Goal: Task Accomplishment & Management: Complete application form

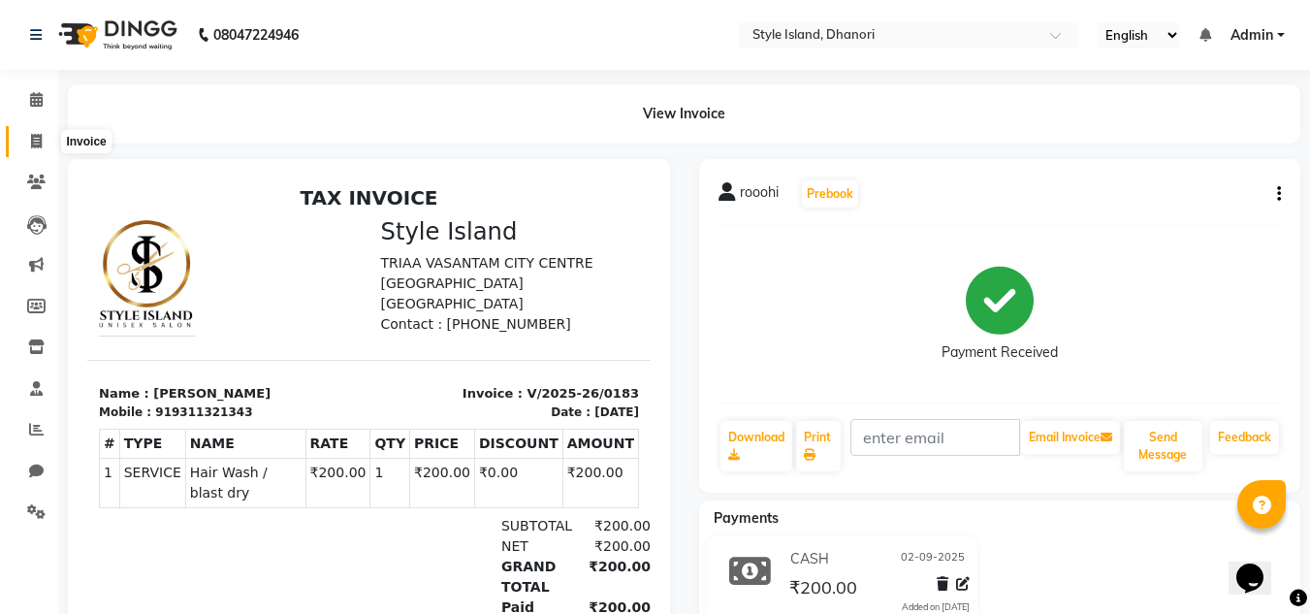
click at [45, 145] on span at bounding box center [36, 142] width 34 height 22
select select "service"
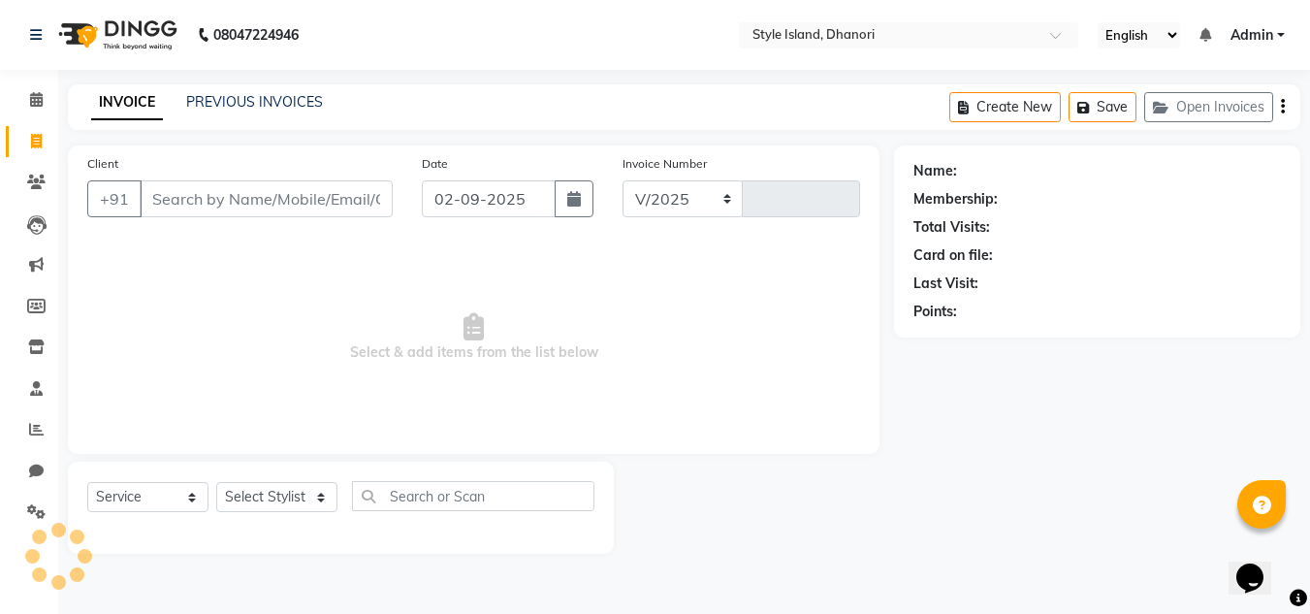
select select "8257"
type input "0184"
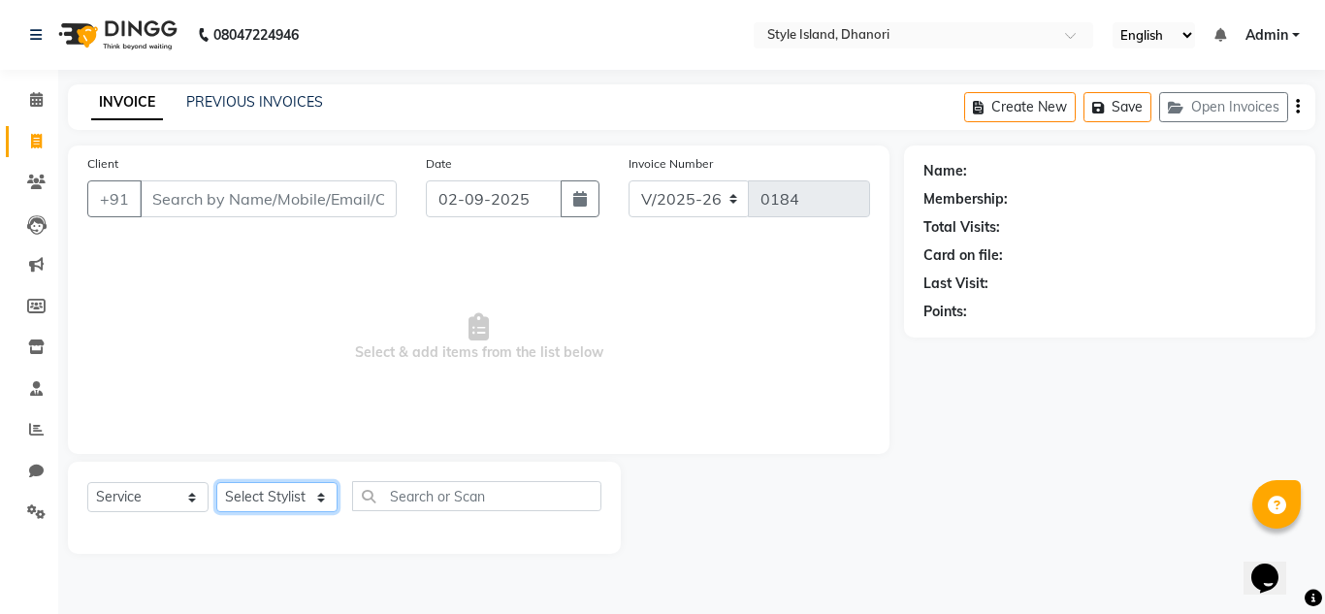
click at [305, 487] on select "Select Stylist [PERSON_NAME] [PERSON_NAME]" at bounding box center [276, 497] width 121 height 30
select select "79222"
click at [216, 482] on select "Select Stylist [PERSON_NAME] [PERSON_NAME]" at bounding box center [276, 497] width 121 height 30
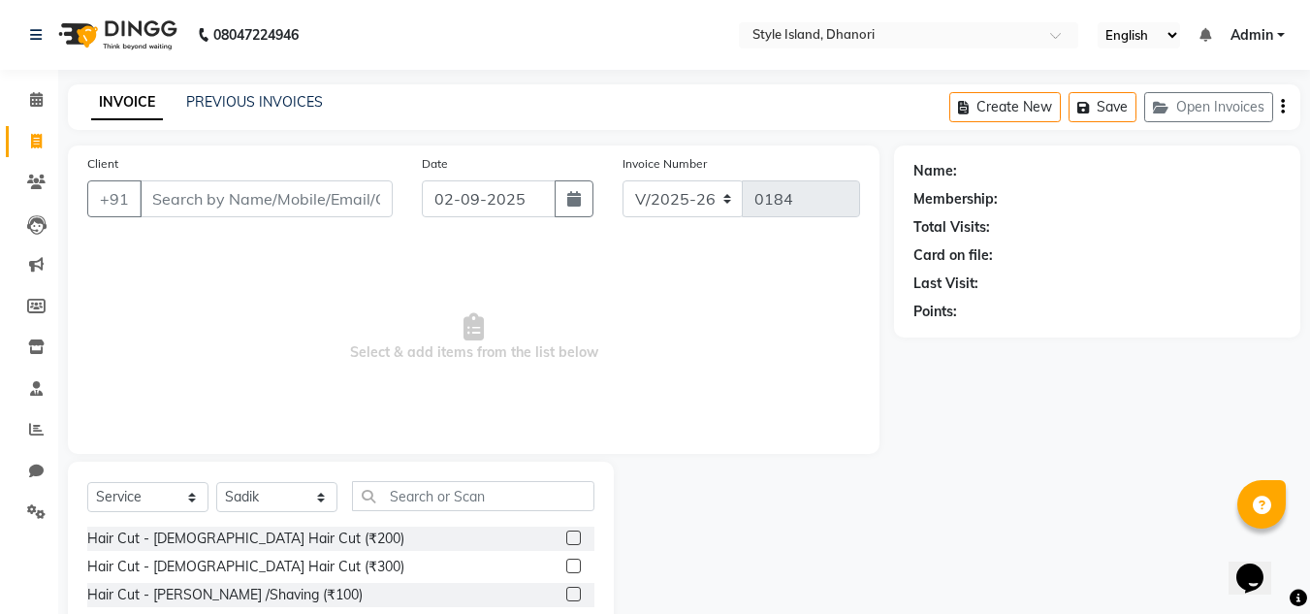
click at [566, 567] on label at bounding box center [573, 566] width 15 height 15
click at [566, 567] on input "checkbox" at bounding box center [572, 567] width 13 height 13
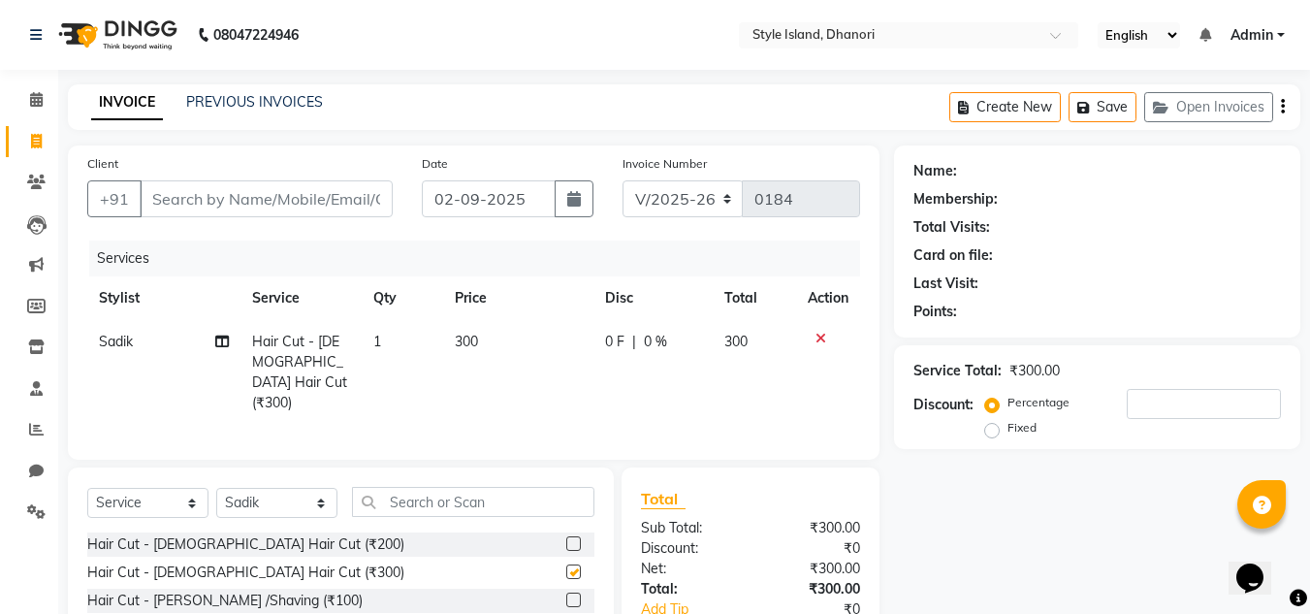
checkbox input "false"
click at [498, 499] on input "text" at bounding box center [473, 502] width 242 height 30
click at [263, 489] on select "Select Stylist [PERSON_NAME] [PERSON_NAME]" at bounding box center [276, 503] width 121 height 30
select select "79224"
click at [216, 488] on select "Select Stylist [PERSON_NAME] [PERSON_NAME]" at bounding box center [276, 503] width 121 height 30
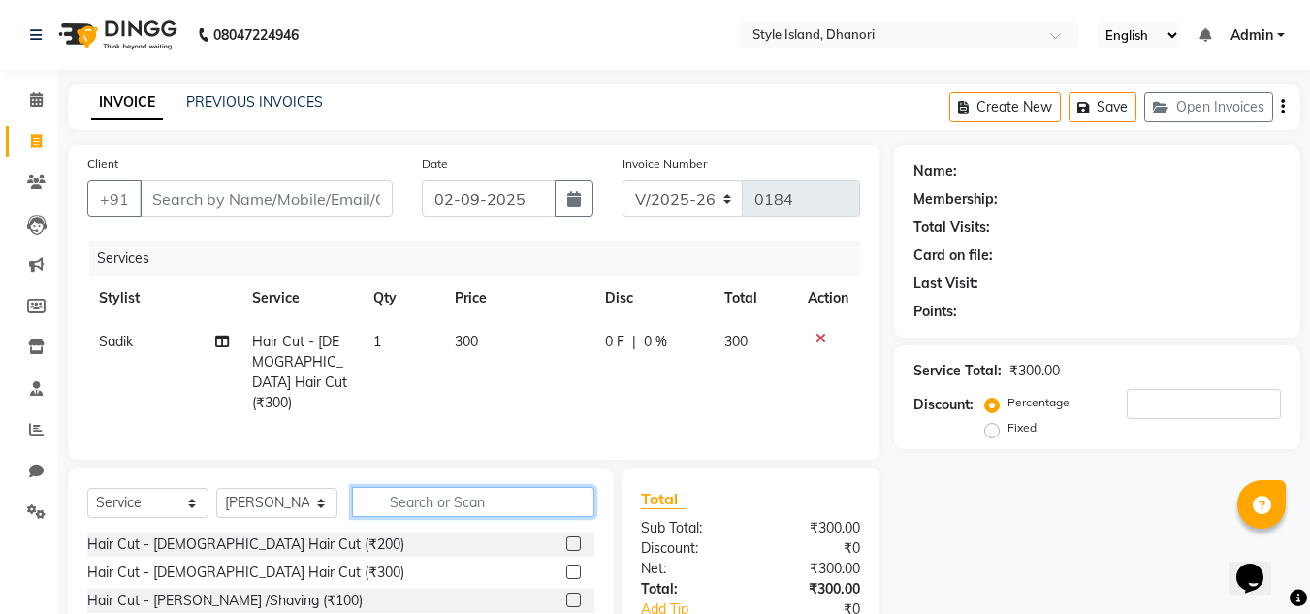
click at [461, 492] on input "text" at bounding box center [473, 502] width 242 height 30
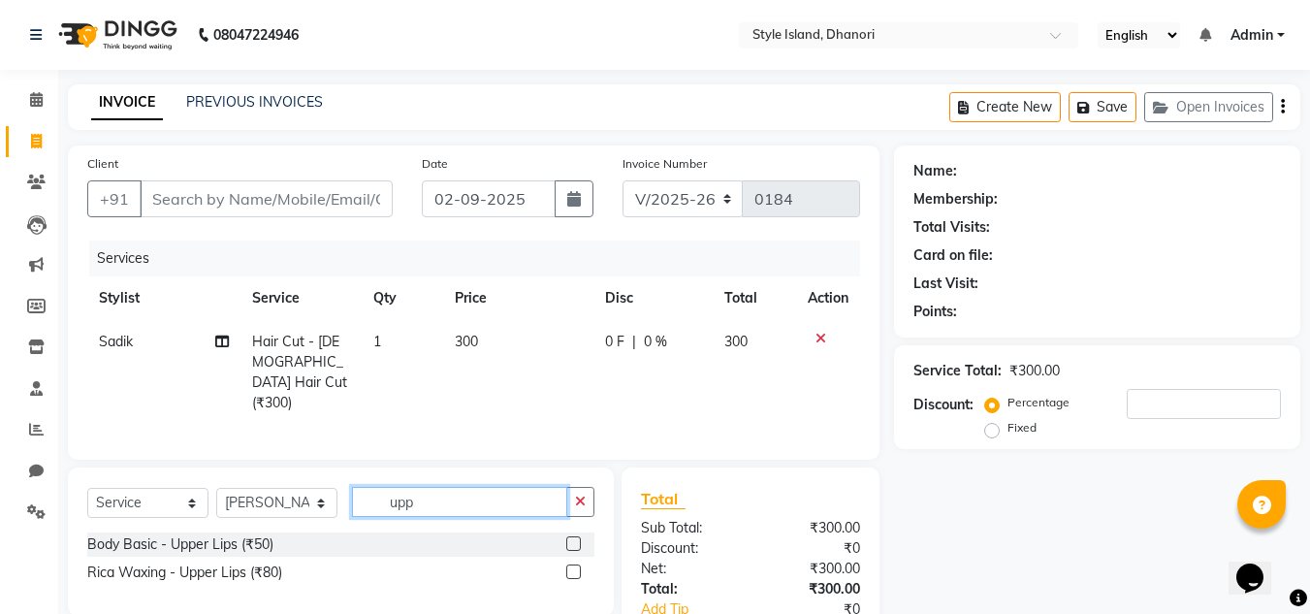
type input "upp"
click at [578, 568] on label at bounding box center [573, 571] width 15 height 15
click at [578, 568] on input "checkbox" at bounding box center [572, 572] width 13 height 13
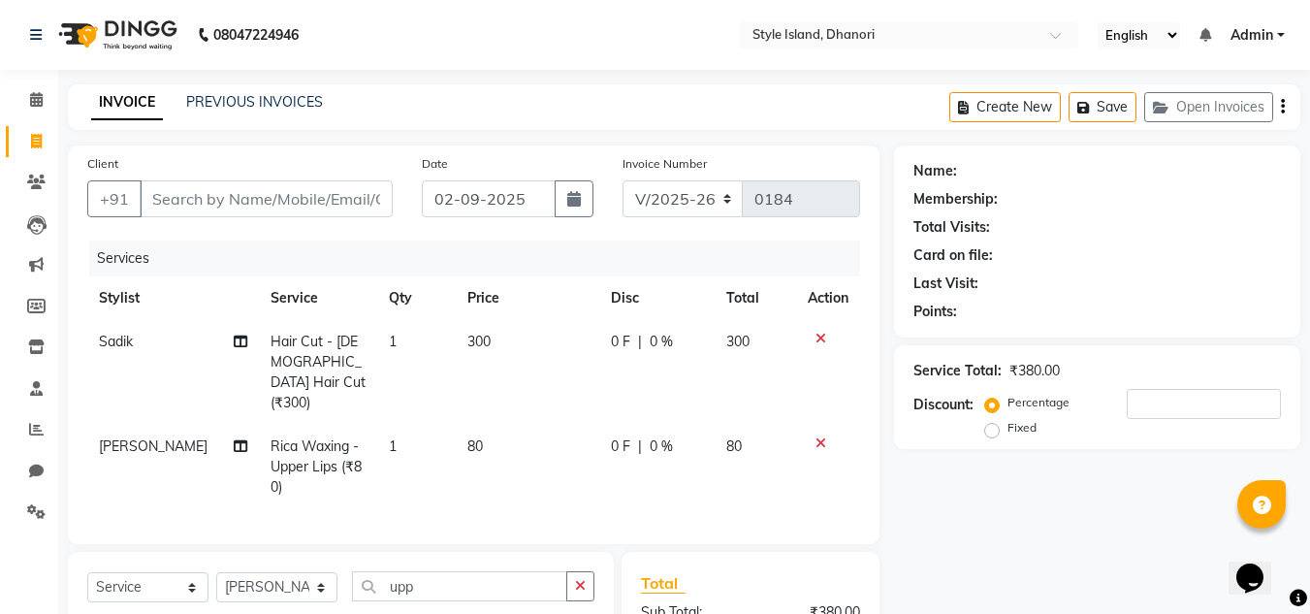
checkbox input "false"
click at [330, 202] on input "Client" at bounding box center [266, 198] width 253 height 37
click at [325, 197] on input "Client" at bounding box center [266, 198] width 253 height 37
click at [320, 200] on input "Client" at bounding box center [266, 198] width 253 height 37
type input "9"
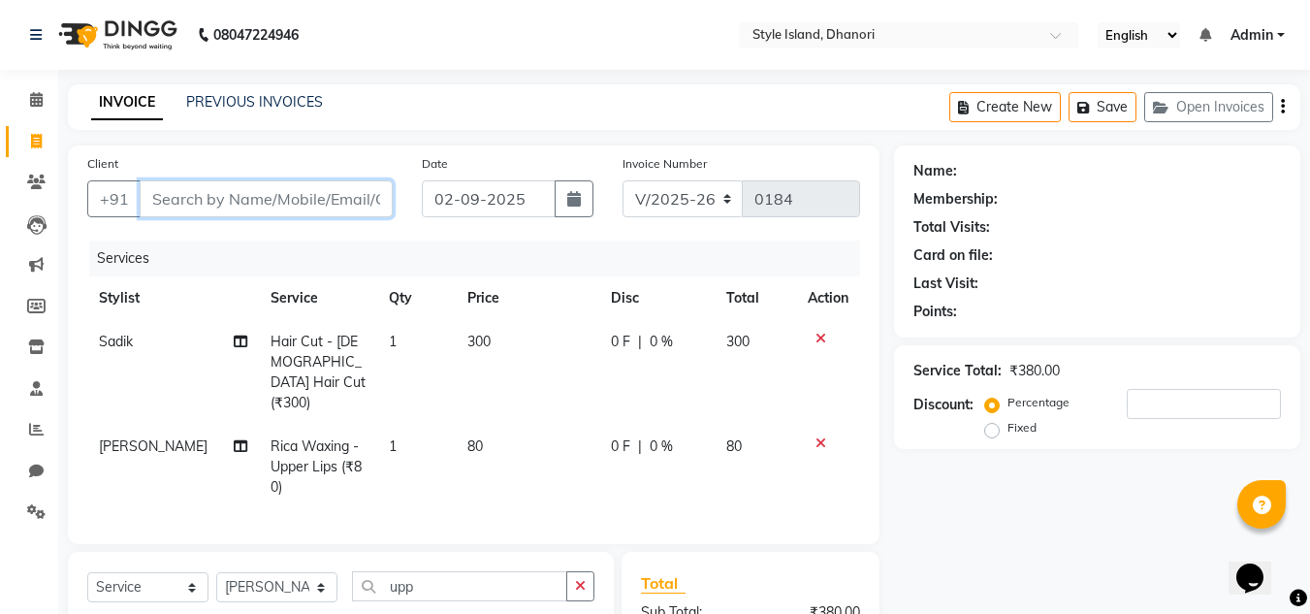
type input "0"
type input "9623303181"
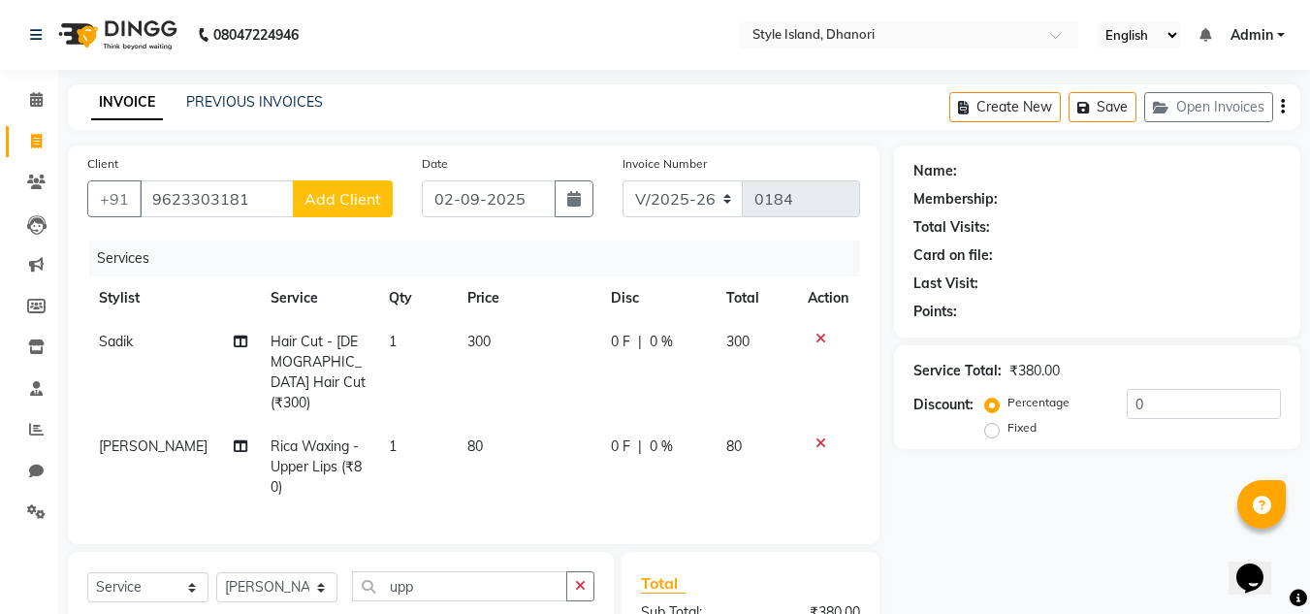
click at [320, 200] on span "Add Client" at bounding box center [343, 198] width 77 height 19
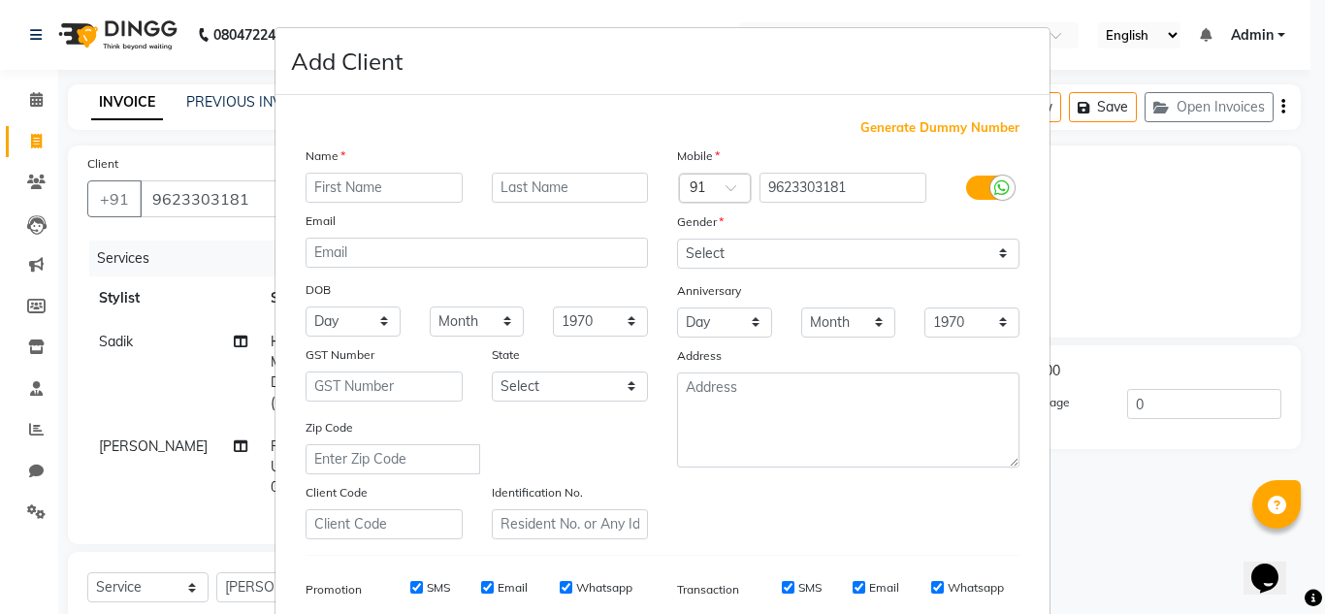
click at [340, 191] on input "text" at bounding box center [384, 188] width 157 height 30
type input "merlin"
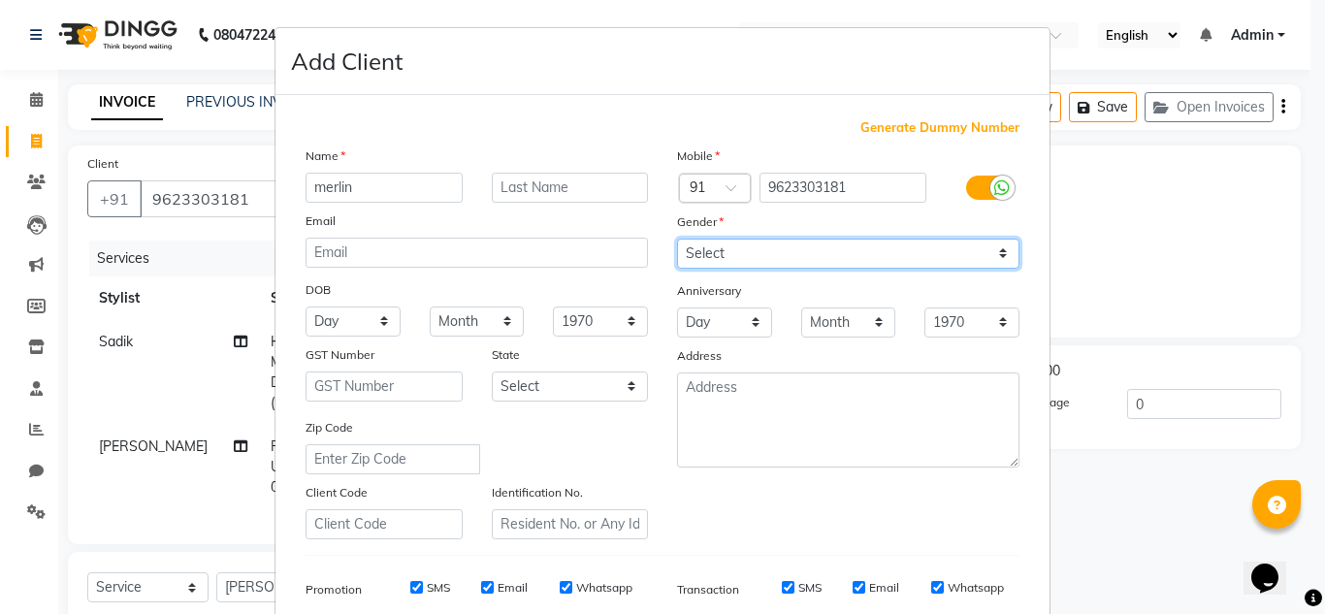
click at [821, 256] on select "Select [DEMOGRAPHIC_DATA] [DEMOGRAPHIC_DATA] Other Prefer Not To Say" at bounding box center [848, 254] width 342 height 30
select select "[DEMOGRAPHIC_DATA]"
click at [677, 239] on select "Select [DEMOGRAPHIC_DATA] [DEMOGRAPHIC_DATA] Other Prefer Not To Say" at bounding box center [848, 254] width 342 height 30
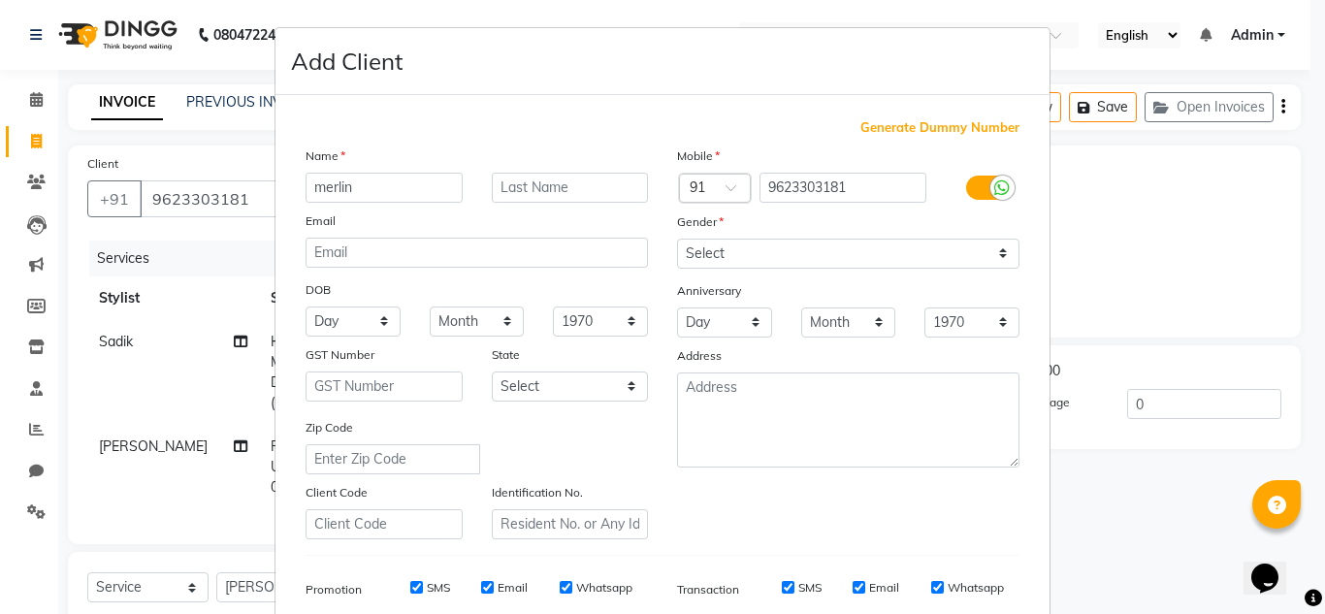
click at [950, 494] on div "Mobile Country Code × 91 9623303181 Gender Select [DEMOGRAPHIC_DATA] [DEMOGRAPH…" at bounding box center [847, 342] width 371 height 394
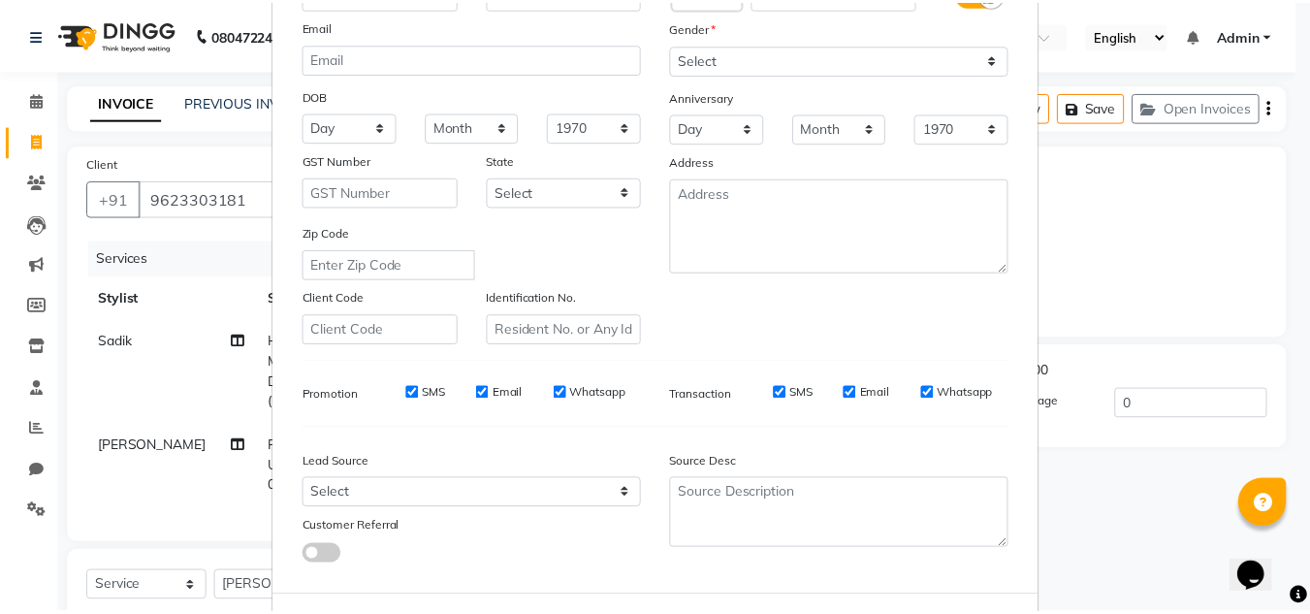
scroll to position [281, 0]
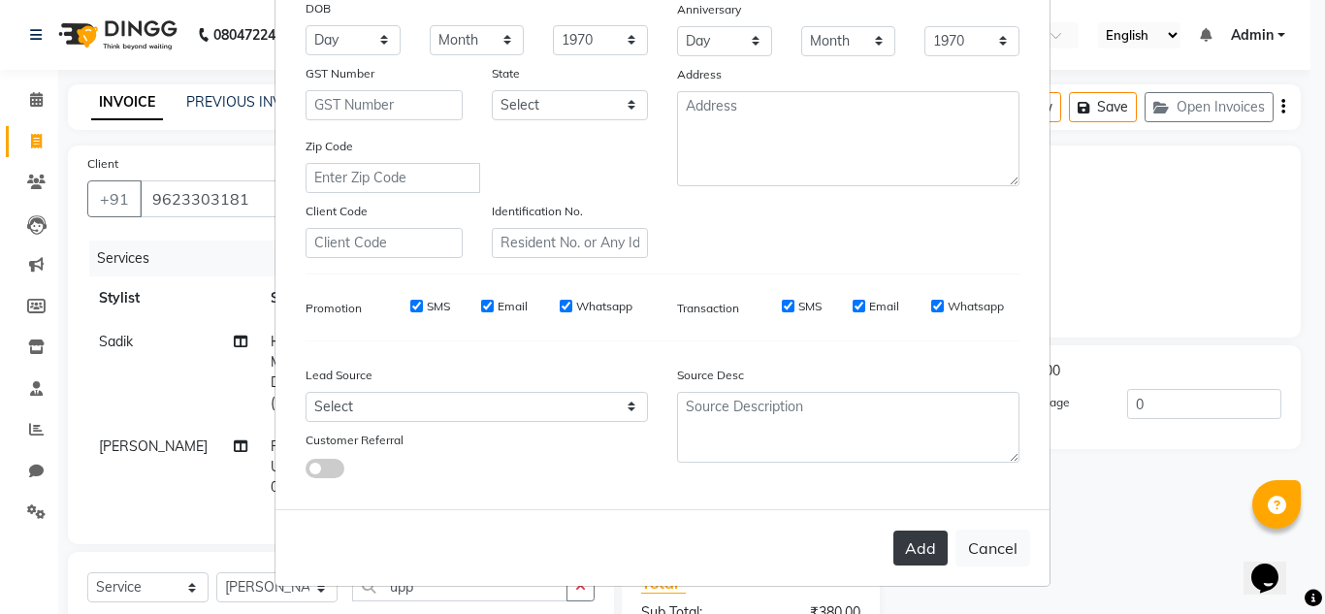
drag, startPoint x: 886, startPoint y: 581, endPoint x: 917, endPoint y: 540, distance: 51.2
click at [917, 540] on div "Add Cancel" at bounding box center [662, 547] width 774 height 77
click at [917, 540] on button "Add" at bounding box center [920, 548] width 54 height 35
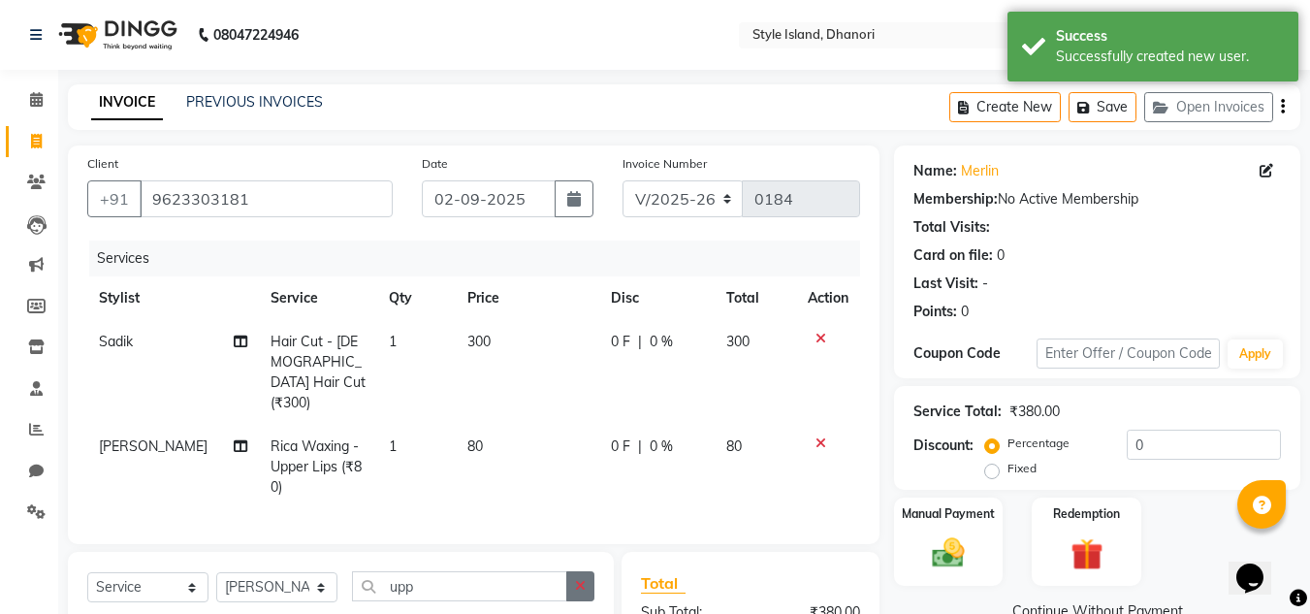
click at [585, 581] on icon "button" at bounding box center [580, 586] width 11 height 14
click at [527, 581] on input "text" at bounding box center [473, 586] width 242 height 30
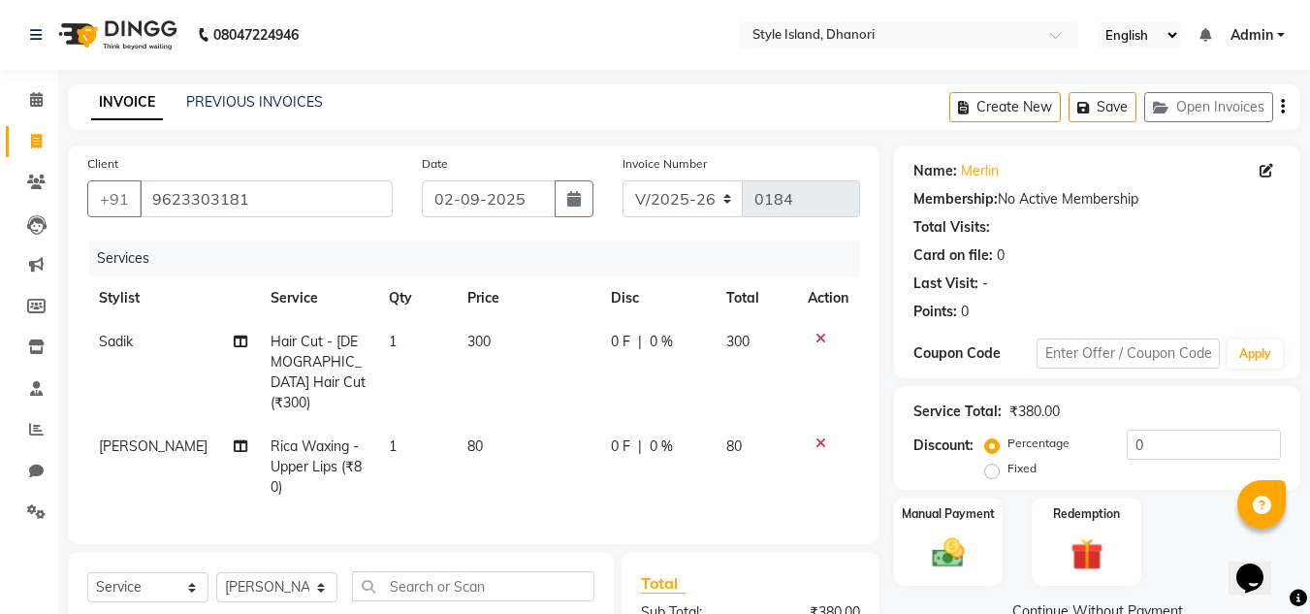
click at [467, 437] on span "80" at bounding box center [475, 445] width 16 height 17
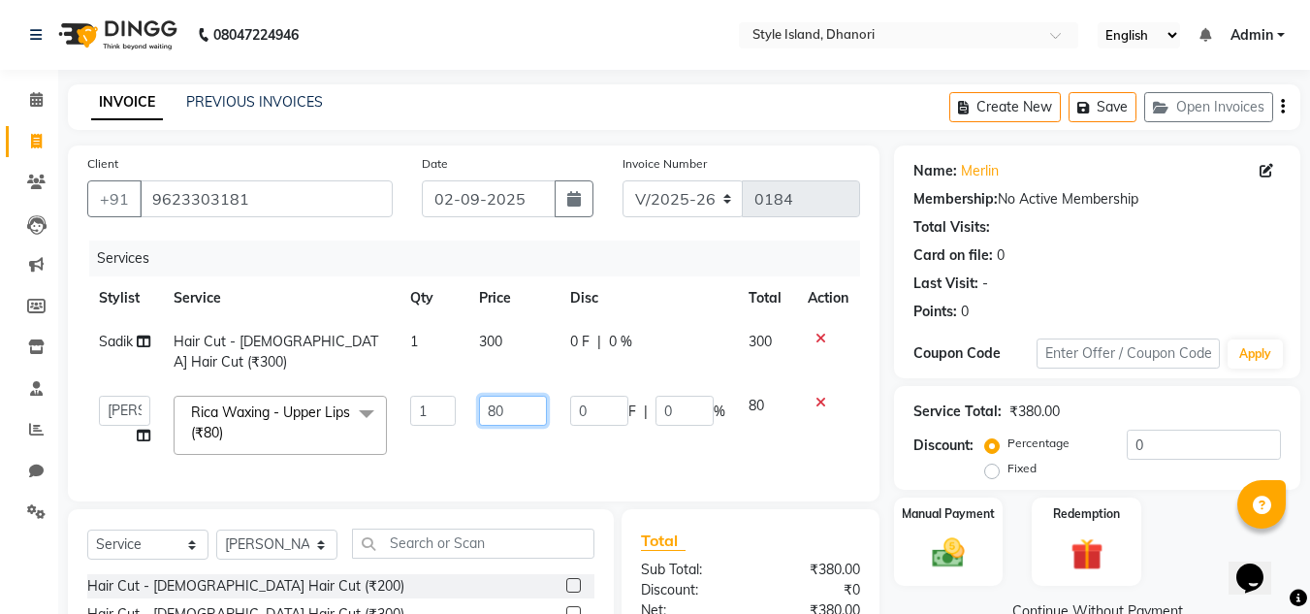
click at [495, 396] on input "80" at bounding box center [512, 411] width 67 height 30
click at [523, 396] on input "80" at bounding box center [512, 411] width 67 height 30
type input "8"
type input "100"
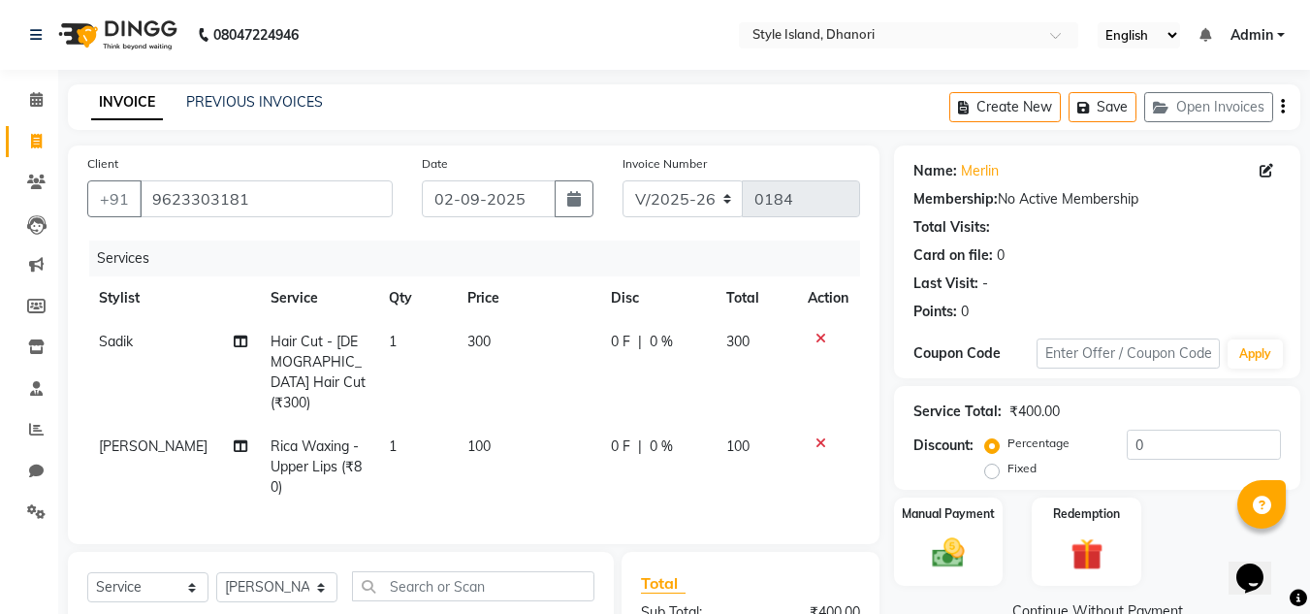
click at [1180, 532] on div "Manual Payment Redemption" at bounding box center [1097, 542] width 435 height 88
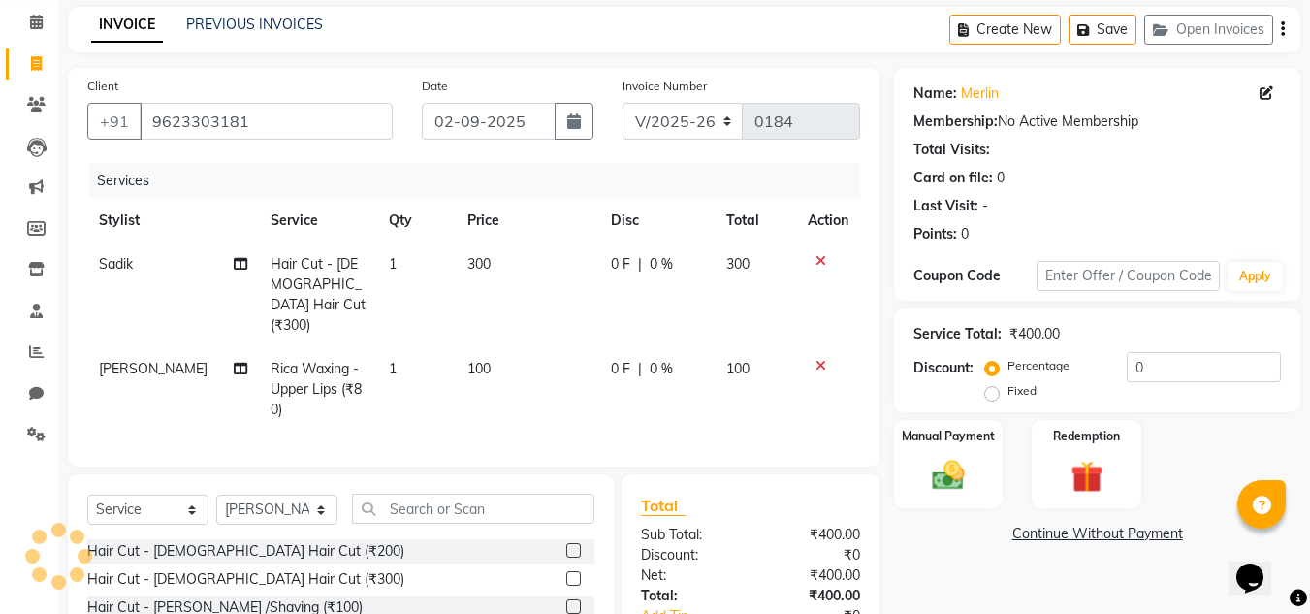
scroll to position [116, 0]
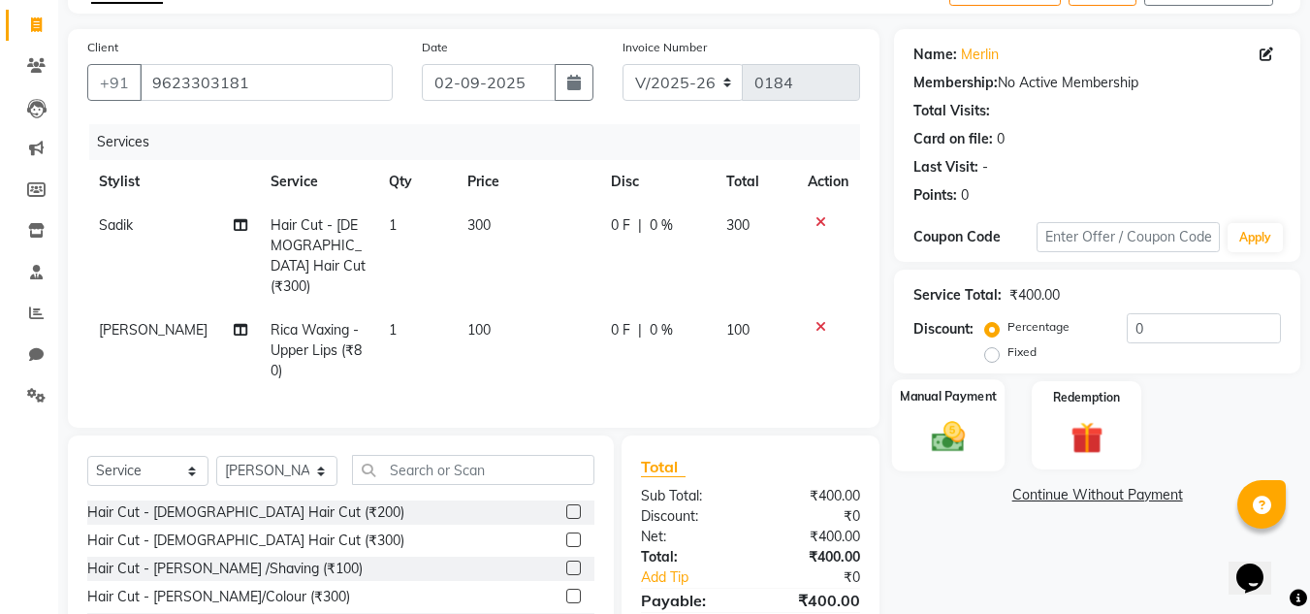
click at [942, 431] on img at bounding box center [948, 436] width 54 height 39
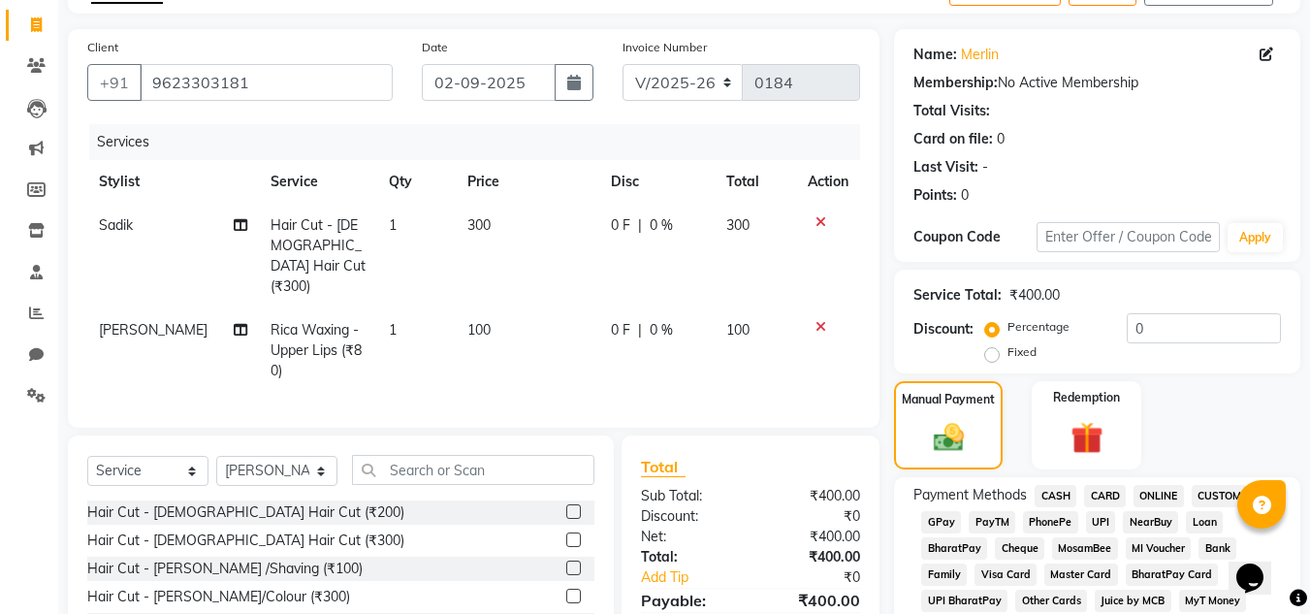
click at [1150, 491] on span "ONLINE" at bounding box center [1159, 496] width 50 height 22
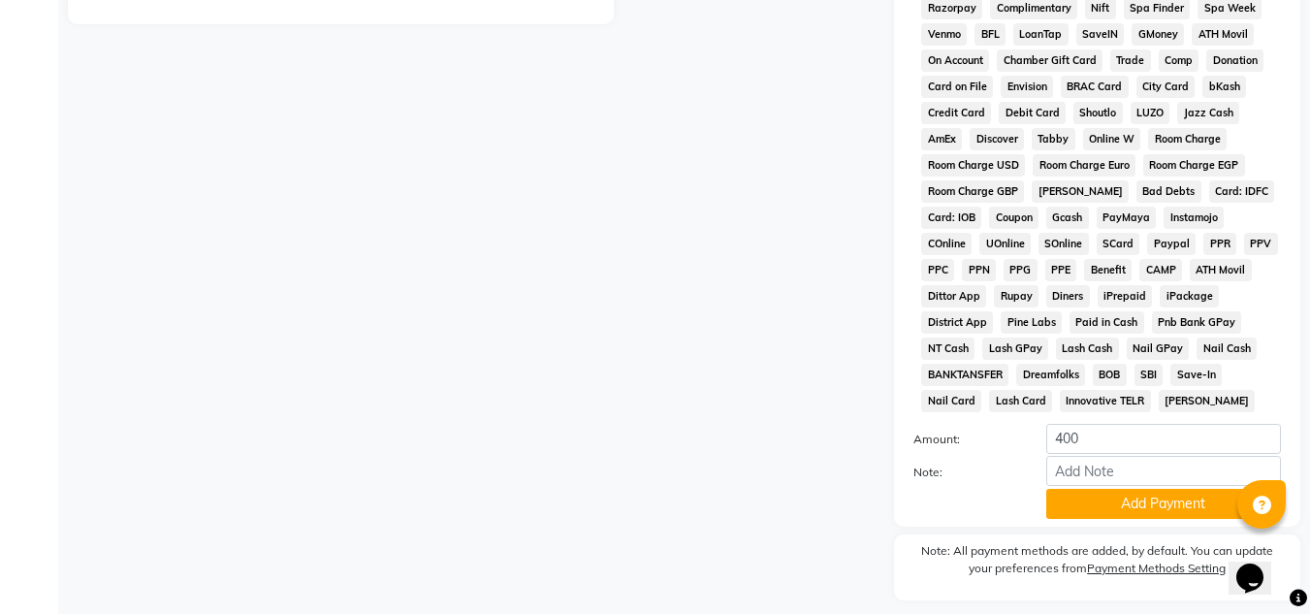
scroll to position [854, 0]
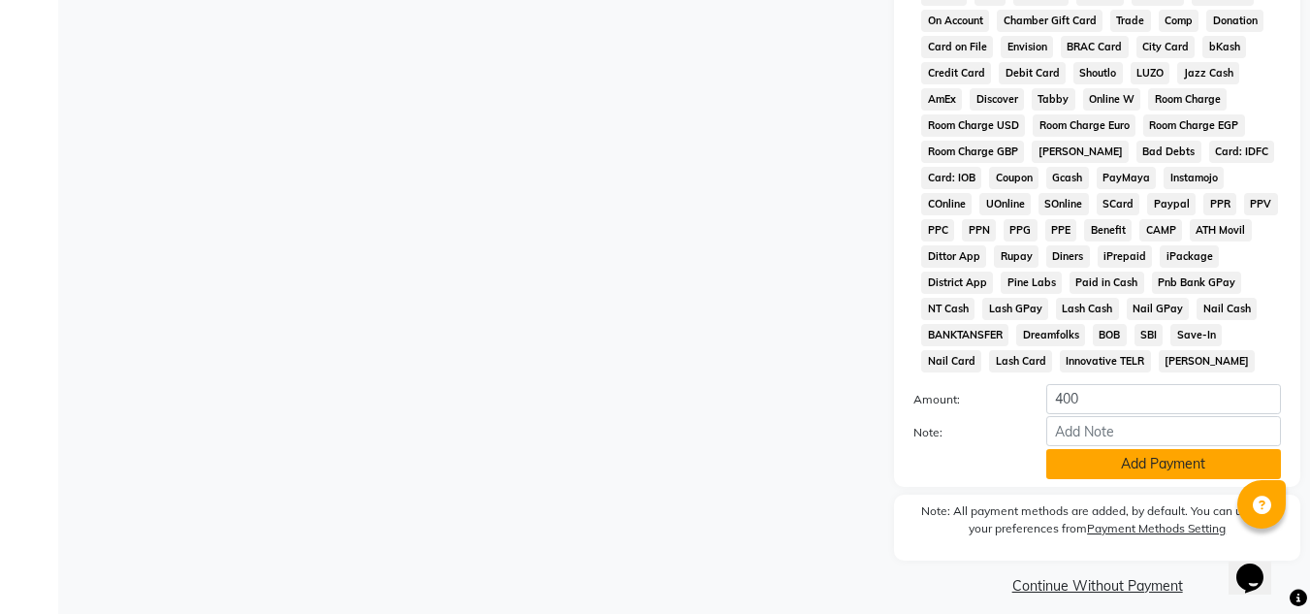
click at [1138, 469] on button "Add Payment" at bounding box center [1164, 464] width 235 height 30
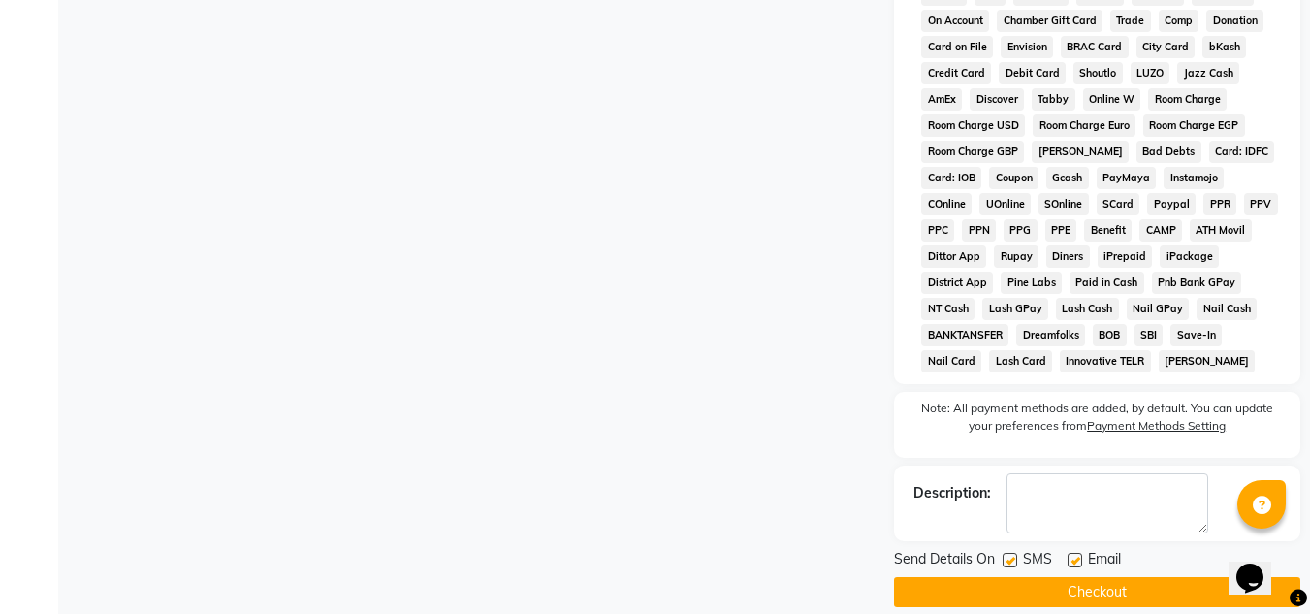
click at [1091, 586] on button "Checkout" at bounding box center [1097, 592] width 406 height 30
